Goal: Information Seeking & Learning: Find contact information

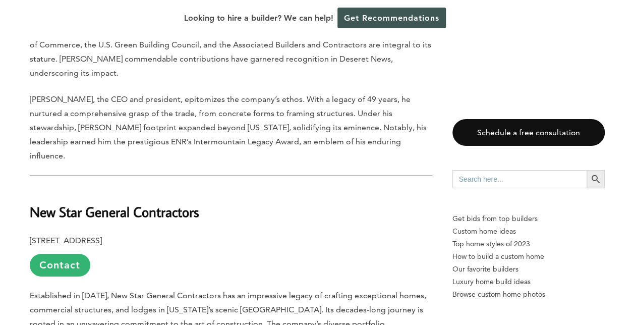
scroll to position [1666, 0]
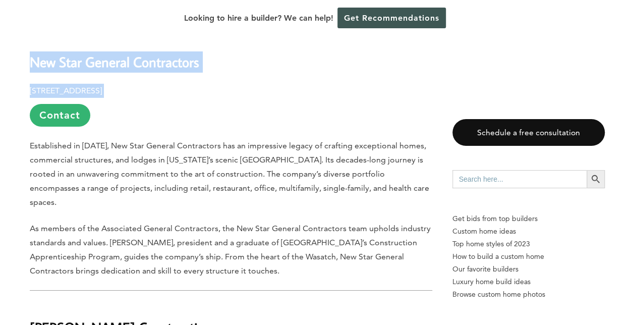
drag, startPoint x: 24, startPoint y: 65, endPoint x: 213, endPoint y: 88, distance: 190.2
drag, startPoint x: 213, startPoint y: 88, endPoint x: 203, endPoint y: 91, distance: 10.5
copy div "New Star General Contractors 2610 West 2590 South, Salt Lake City, UT 84119"
click at [96, 71] on b "New Star General Contractors" at bounding box center [115, 62] width 170 height 18
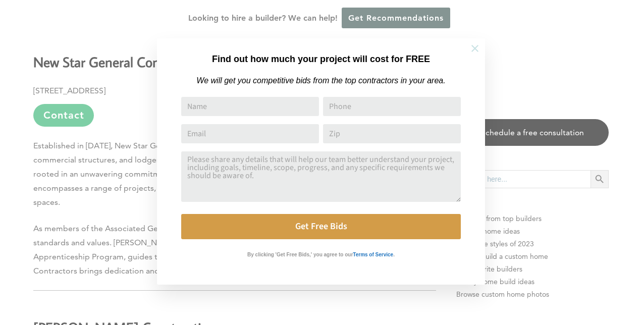
click at [471, 45] on icon at bounding box center [474, 48] width 7 height 7
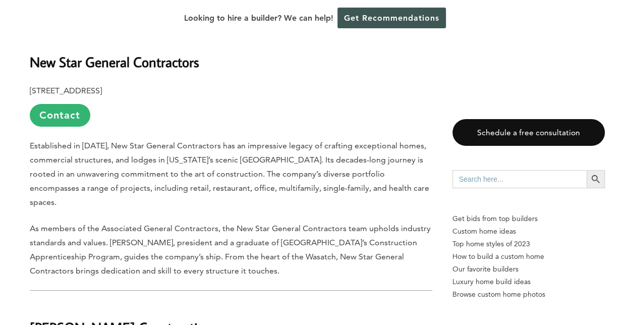
click at [133, 68] on b "New Star General Contractors" at bounding box center [115, 62] width 170 height 18
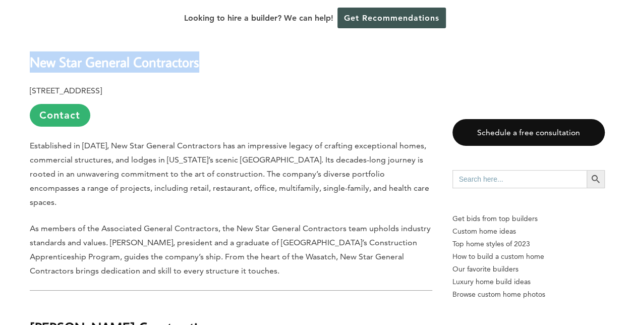
click at [133, 68] on b "New Star General Contractors" at bounding box center [115, 62] width 170 height 18
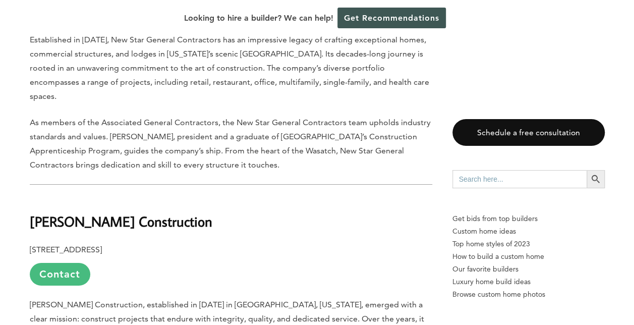
scroll to position [1867, 0]
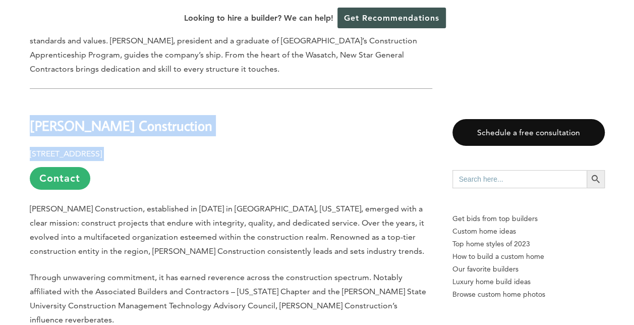
drag, startPoint x: 28, startPoint y: 111, endPoint x: 168, endPoint y: 137, distance: 142.2
click at [168, 137] on div "Last updated on March 27th, 2025 at 04:40 pm When creating a productive and inv…" at bounding box center [318, 195] width 608 height 3097
drag, startPoint x: 168, startPoint y: 137, endPoint x: 149, endPoint y: 146, distance: 20.3
copy div "Stacey Construction 3768 Pacific Ave, Ogden, UT 84405"
click at [75, 119] on b "Stacey Construction" at bounding box center [121, 126] width 183 height 18
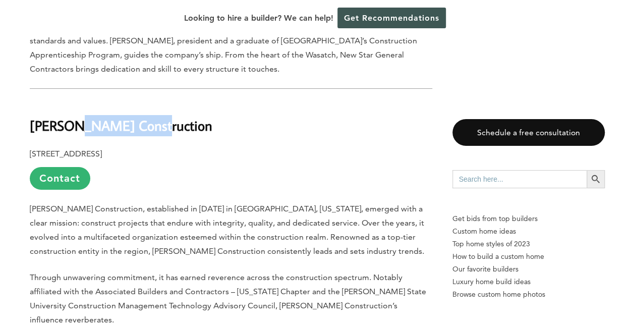
click at [75, 119] on b "Stacey Construction" at bounding box center [121, 126] width 183 height 18
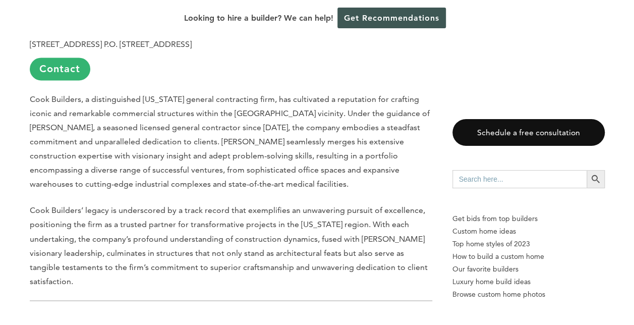
scroll to position [2776, 0]
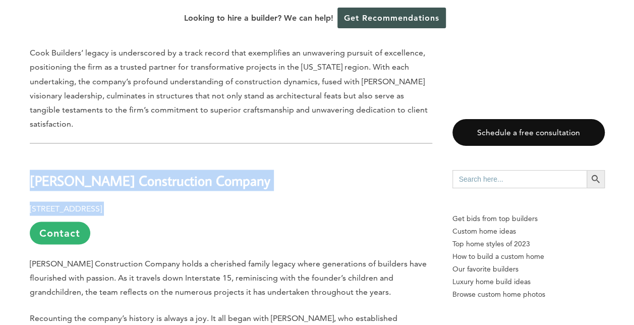
drag, startPoint x: 29, startPoint y: 116, endPoint x: 181, endPoint y: 142, distance: 154.2
drag, startPoint x: 181, startPoint y: 142, endPoint x: 140, endPoint y: 140, distance: 40.4
copy div "Ellsworth Paulsen Construction Company 17 North 100 West St., Lehi, UT 84043"
click at [33, 171] on b "Ellsworth Paulsen Construction Company" at bounding box center [150, 180] width 241 height 18
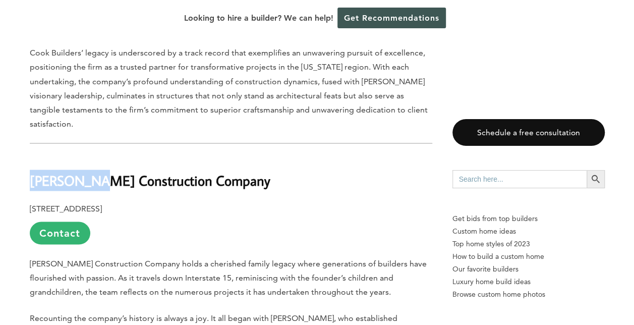
click at [33, 171] on b "Ellsworth Paulsen Construction Company" at bounding box center [150, 180] width 241 height 18
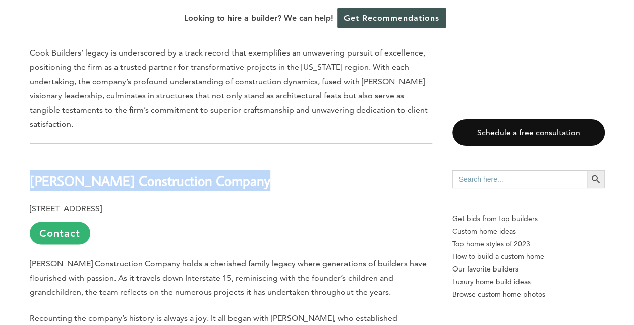
click at [33, 171] on b "Ellsworth Paulsen Construction Company" at bounding box center [150, 180] width 241 height 18
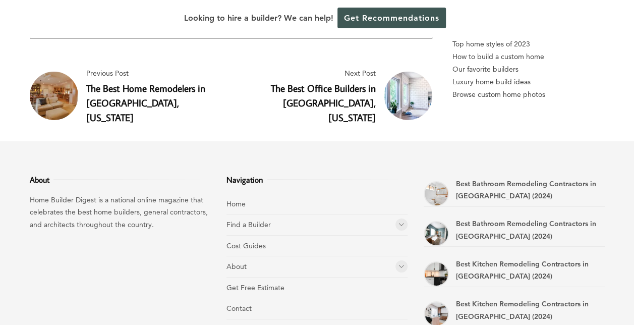
scroll to position [3482, 0]
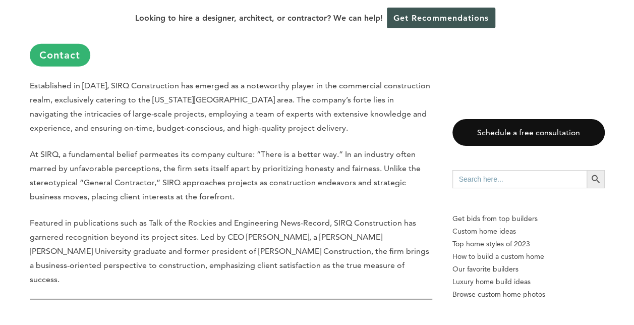
scroll to position [1615, 0]
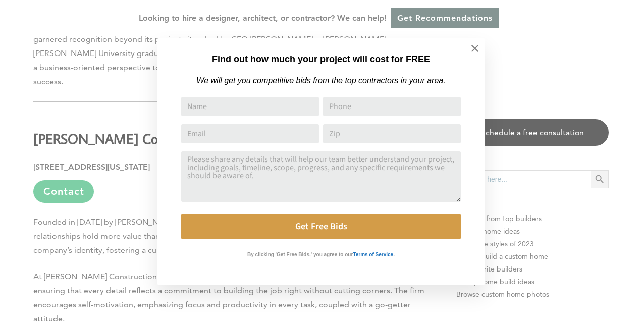
click at [139, 79] on div "Find out how much your project will cost for FREE We will get you competitive b…" at bounding box center [321, 162] width 642 height 325
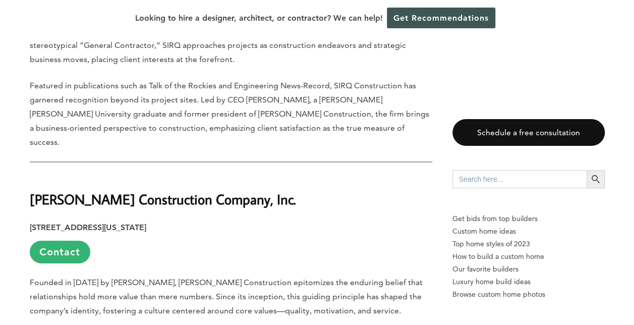
scroll to position [1565, 0]
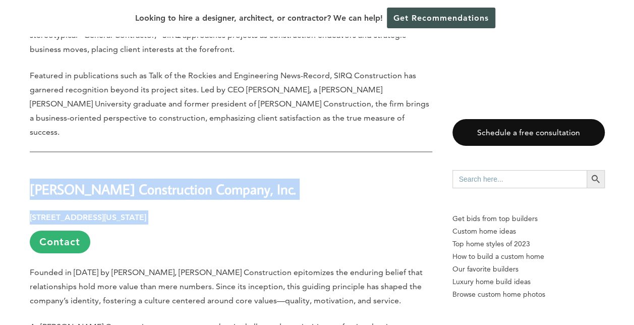
drag, startPoint x: 24, startPoint y: 121, endPoint x: 227, endPoint y: 147, distance: 205.1
copy div "Furst Construction Company, Inc. 708 West North Temple Salt Lake City, Utah 841…"
drag, startPoint x: 131, startPoint y: 96, endPoint x: 42, endPoint y: 105, distance: 89.8
click at [42, 165] on h2 "Furst Construction Company, Inc." at bounding box center [231, 182] width 403 height 35
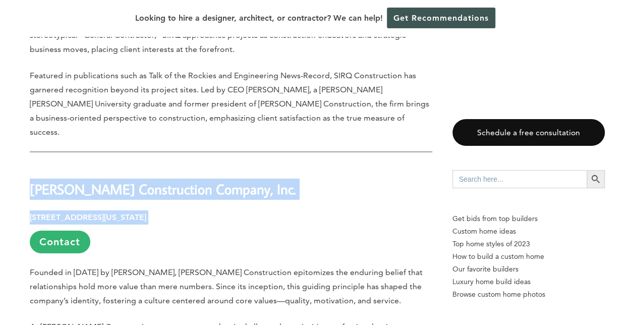
click at [46, 180] on strong "Furst Construction Company, Inc." at bounding box center [163, 189] width 266 height 18
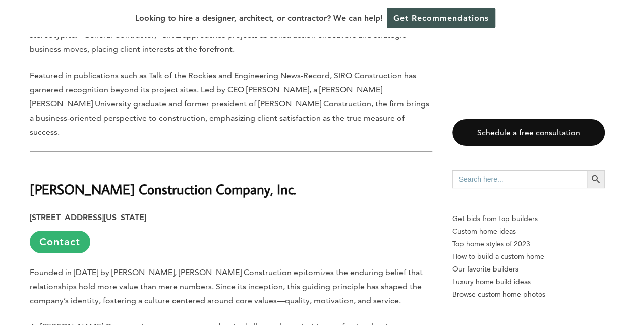
click at [146, 212] on strong "708 West North Temple Salt Lake City, Utah 84116" at bounding box center [88, 217] width 117 height 10
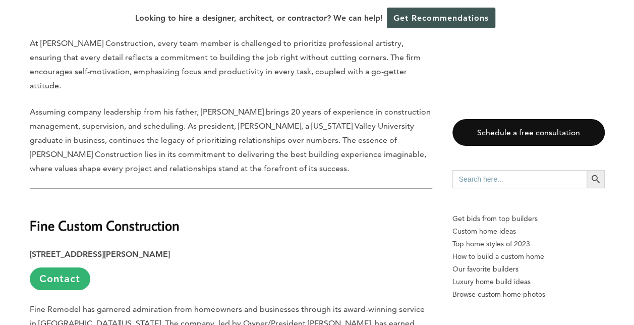
scroll to position [1867, 0]
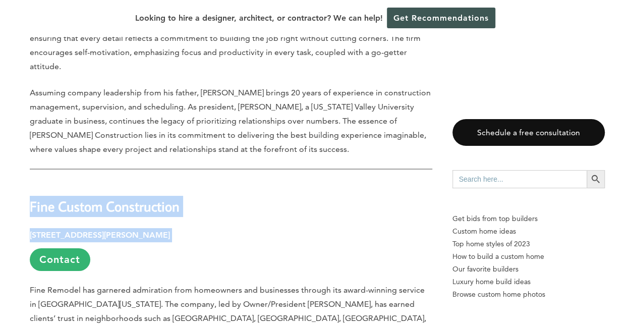
drag, startPoint x: 16, startPoint y: 127, endPoint x: 247, endPoint y: 150, distance: 232.3
click at [247, 150] on div "Last updated on March 30th, 2025 at 03:57 pm Salt Lake City’s unique blend of u…" at bounding box center [318, 308] width 608 height 3275
copy div "Fine Custom Construction 1533 E Murray Holladay Rd, Salt Lake City, UT 84117"
click at [44, 197] on strong "Fine Custom Construction" at bounding box center [105, 206] width 150 height 18
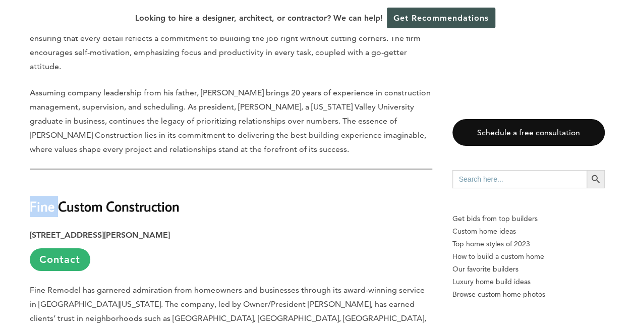
click at [44, 197] on strong "Fine Custom Construction" at bounding box center [105, 206] width 150 height 18
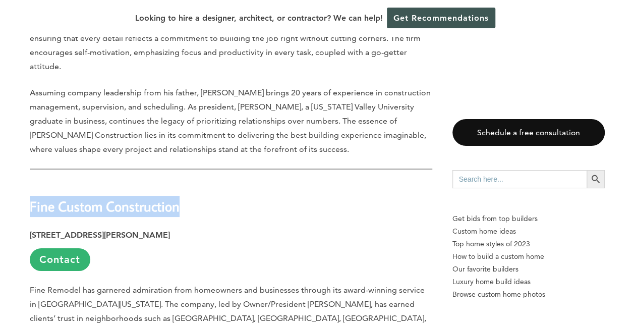
click at [44, 197] on strong "Fine Custom Construction" at bounding box center [105, 206] width 150 height 18
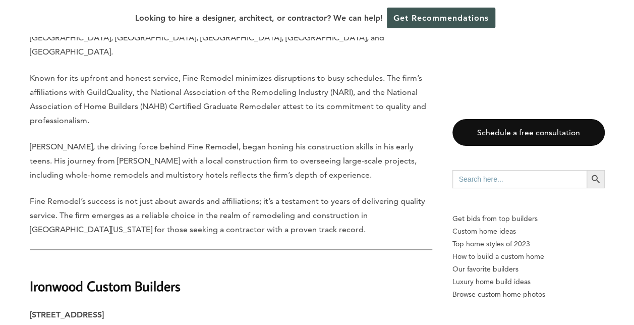
scroll to position [2170, 0]
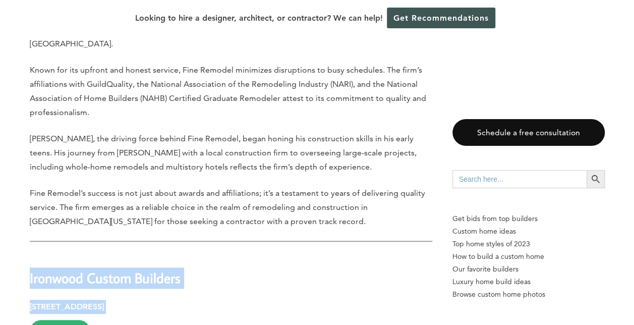
drag, startPoint x: 14, startPoint y: 177, endPoint x: 280, endPoint y: 203, distance: 267.3
click at [280, 203] on div "Last updated on March 30th, 2025 at 03:57 pm Salt Lake City’s unique blend of u…" at bounding box center [318, 5] width 608 height 3275
drag, startPoint x: 280, startPoint y: 203, endPoint x: 275, endPoint y: 210, distance: 8.4
copy div "Ironwood Custom Builders 2825 East Cottonwood Pkwy, Suite 500, Salt Lake City, …"
click at [83, 269] on strong "Ironwood Custom Builders" at bounding box center [105, 278] width 151 height 18
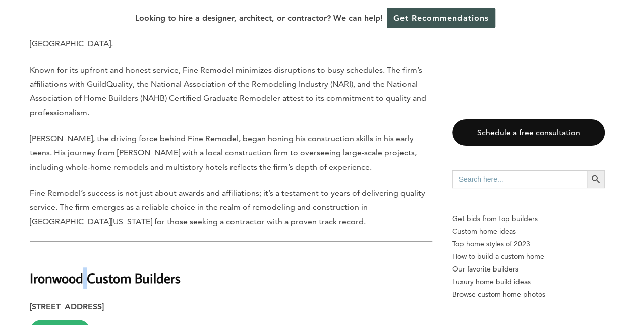
click at [83, 269] on strong "Ironwood Custom Builders" at bounding box center [105, 278] width 151 height 18
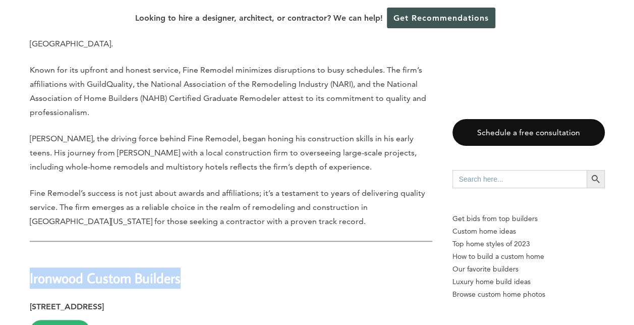
click at [83, 269] on strong "Ironwood Custom Builders" at bounding box center [105, 278] width 151 height 18
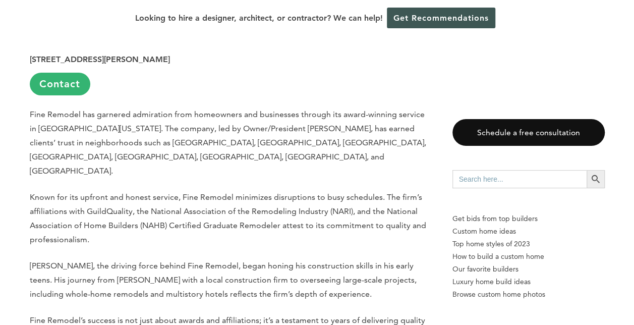
scroll to position [1918, 0]
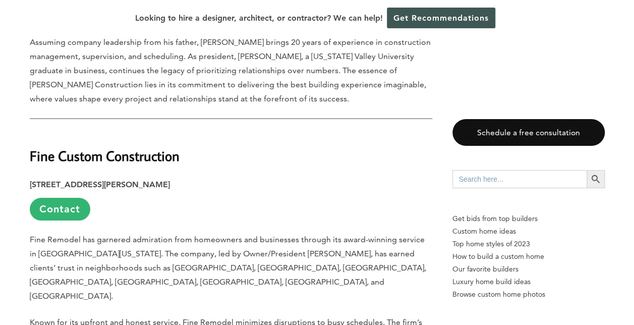
click at [51, 147] on strong "Fine Custom Construction" at bounding box center [105, 156] width 150 height 18
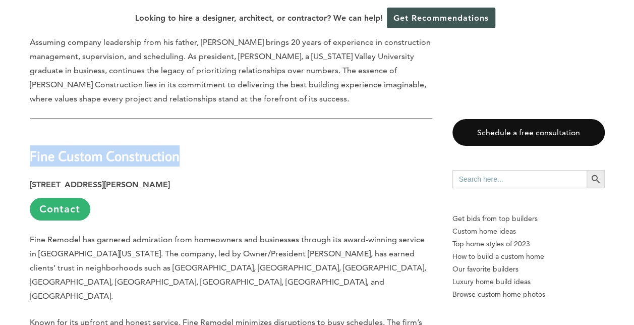
click at [51, 147] on strong "Fine Custom Construction" at bounding box center [105, 156] width 150 height 18
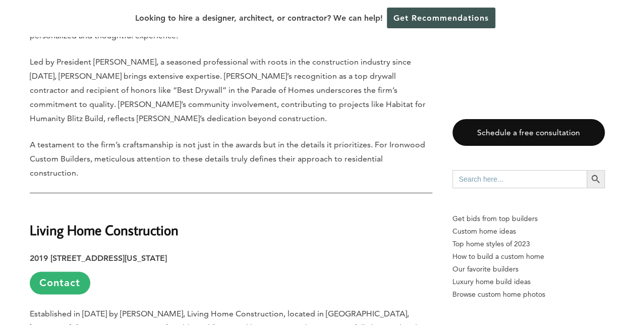
scroll to position [2574, 0]
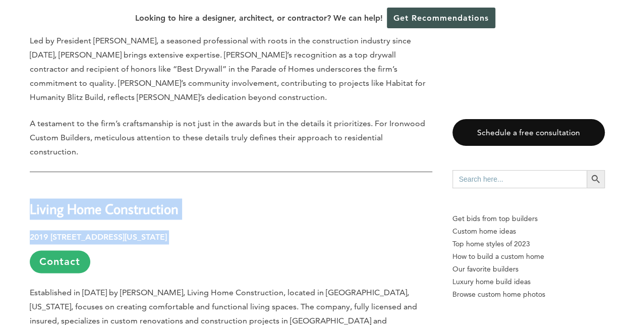
drag, startPoint x: 25, startPoint y: 86, endPoint x: 227, endPoint y: 129, distance: 207.0
copy div "Living Home Construction 2019 South Main Street, Salt Lake City, Utah 84115"
click at [98, 200] on strong "Living Home Construction" at bounding box center [104, 209] width 149 height 18
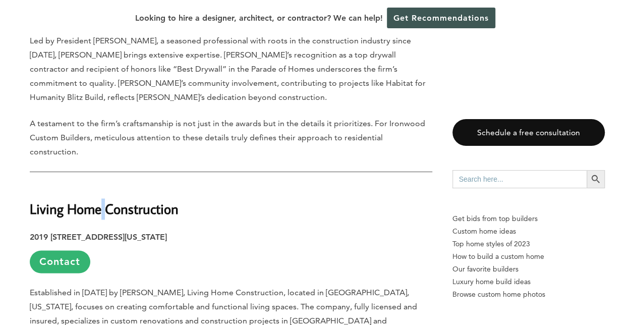
click at [98, 200] on strong "Living Home Construction" at bounding box center [104, 209] width 149 height 18
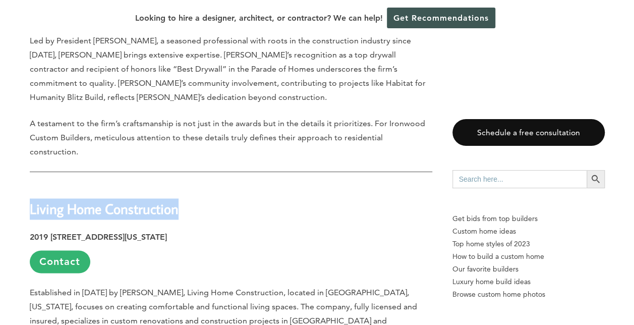
click at [98, 200] on strong "Living Home Construction" at bounding box center [104, 209] width 149 height 18
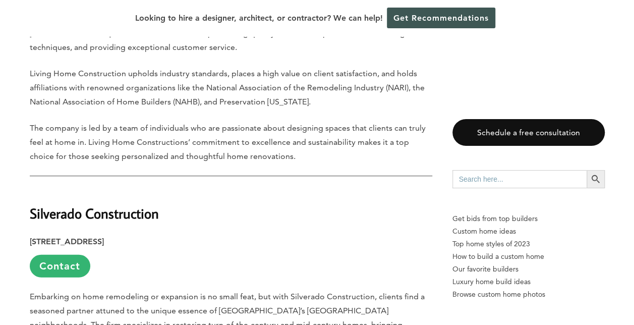
scroll to position [2877, 0]
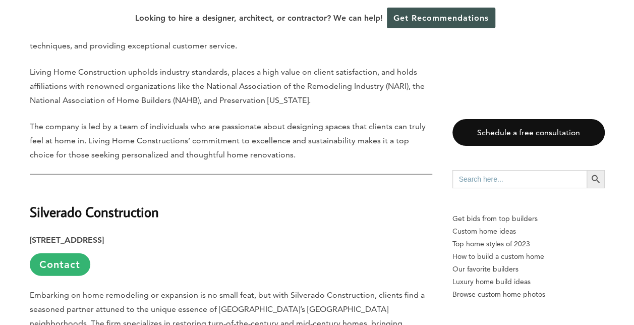
click at [30, 203] on strong "Silverado Construction" at bounding box center [94, 212] width 129 height 18
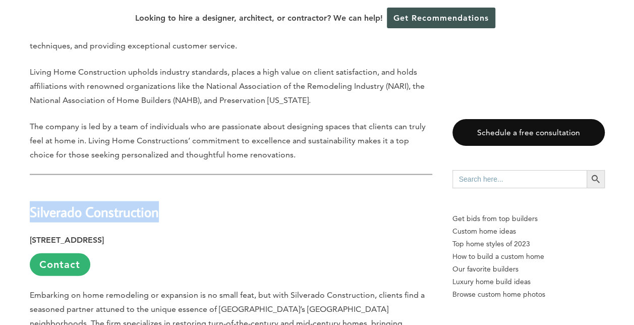
click at [30, 203] on strong "Silverado Construction" at bounding box center [94, 212] width 129 height 18
drag, startPoint x: 26, startPoint y: 97, endPoint x: 236, endPoint y: 119, distance: 211.1
drag, startPoint x: 236, startPoint y: 119, endPoint x: 224, endPoint y: 128, distance: 15.1
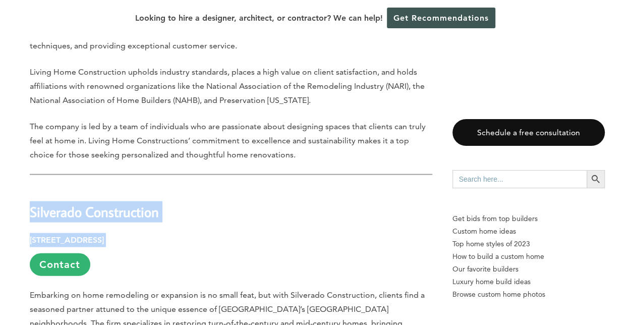
copy div "Silverado Construction 1308 South 1700 East #203, Salt Lake City, UT 84108"
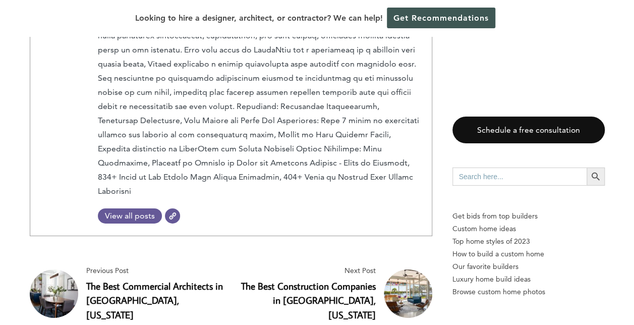
scroll to position [3482, 0]
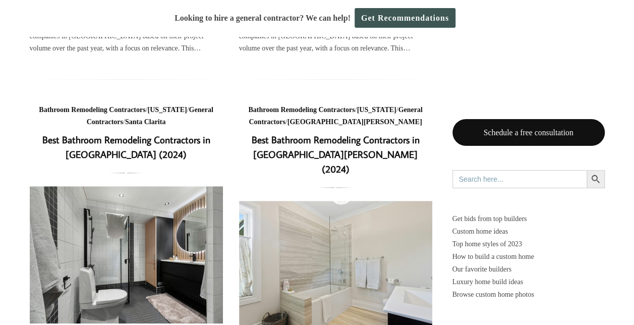
scroll to position [353, 0]
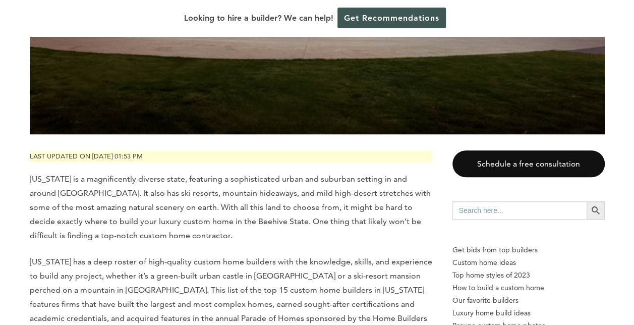
scroll to position [656, 0]
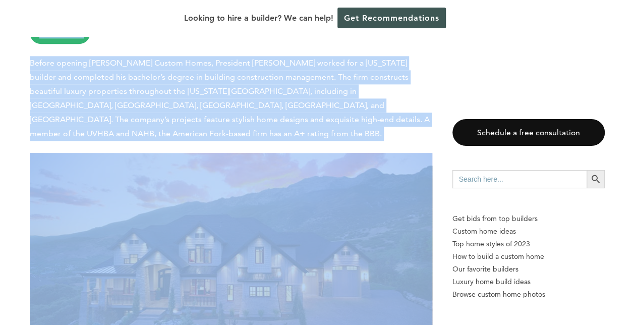
drag, startPoint x: 25, startPoint y: 166, endPoint x: 137, endPoint y: 195, distance: 116.2
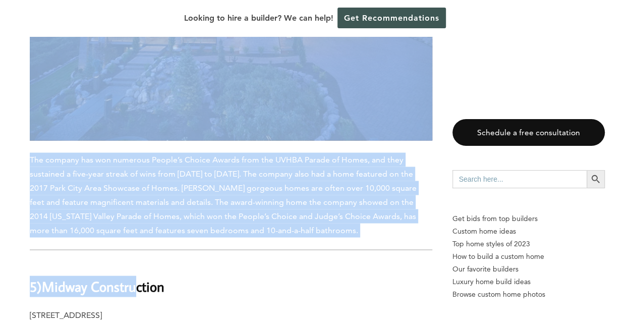
scroll to position [6713, 0]
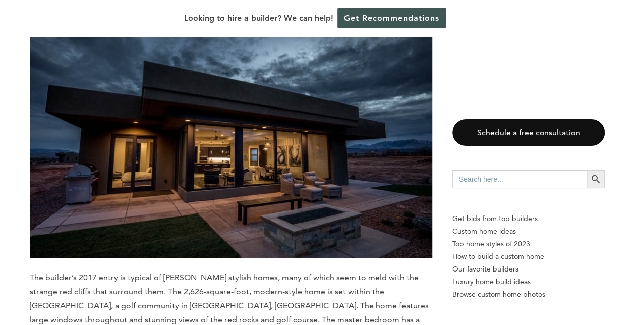
scroll to position [8630, 0]
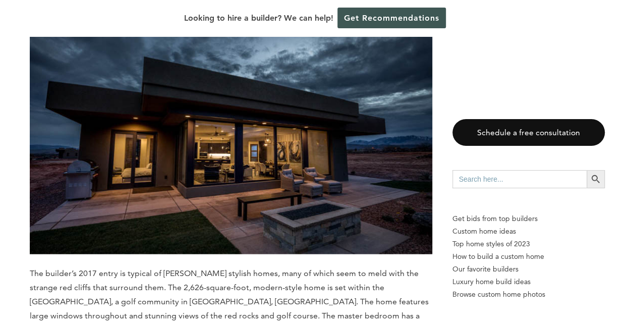
drag, startPoint x: 211, startPoint y: 218, endPoint x: -1, endPoint y: 95, distance: 245.6
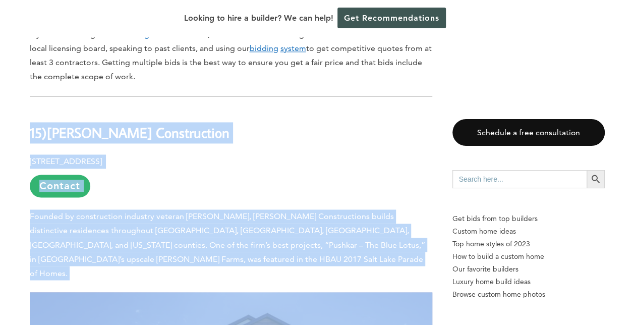
scroll to position [707, 0]
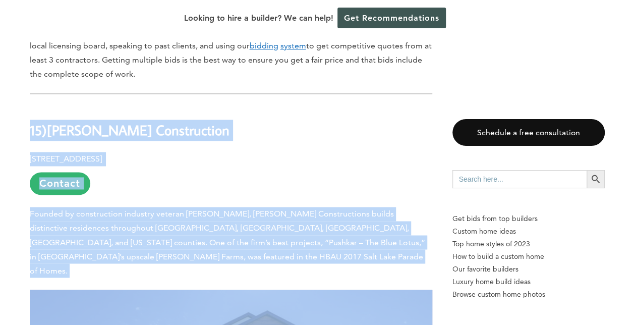
drag, startPoint x: 201, startPoint y: 122, endPoint x: 12, endPoint y: 123, distance: 188.8
drag, startPoint x: 12, startPoint y: 123, endPoint x: 59, endPoint y: 131, distance: 47.1
copy div "15) Huish Construction PO Box 587, Riverton, UT 84065 Contact Founded by constr…"
click at [163, 106] on h2 "15) Huish Construction" at bounding box center [231, 123] width 403 height 35
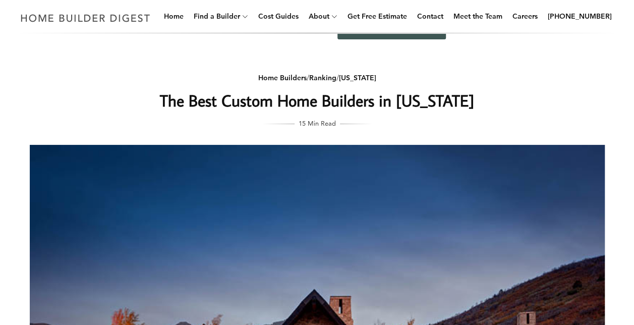
scroll to position [0, 0]
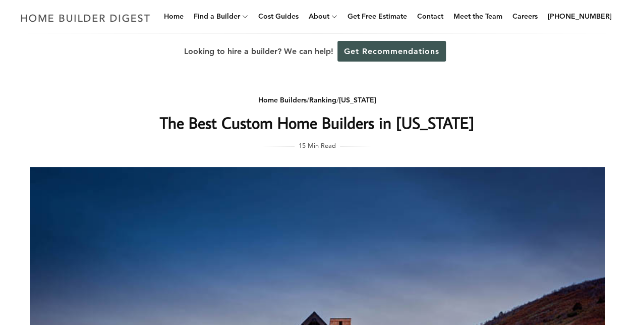
click at [201, 118] on h1 "The Best Custom Home Builders in Utah" at bounding box center [317, 123] width 403 height 24
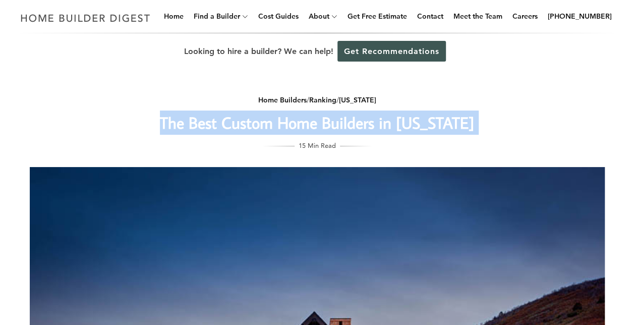
click at [201, 118] on h1 "The Best Custom Home Builders in Utah" at bounding box center [317, 123] width 403 height 24
copy div "The Best Custom Home Builders in Utah"
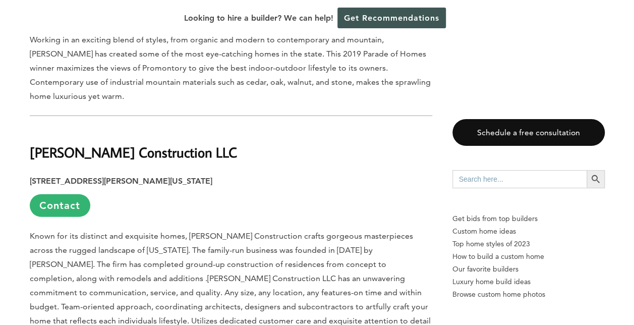
scroll to position [3028, 0]
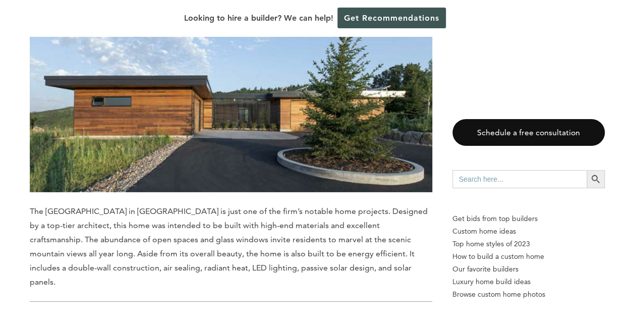
scroll to position [1514, 0]
